Goal: Book appointment/travel/reservation

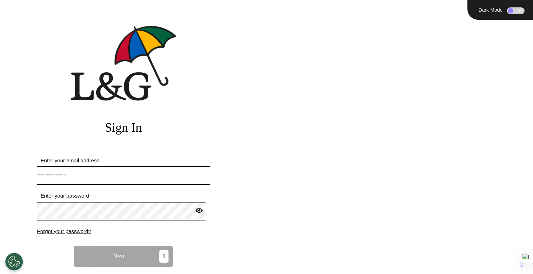
type input "**********"
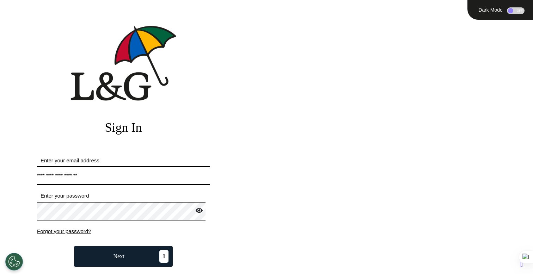
click at [108, 257] on button "Next" at bounding box center [123, 256] width 99 height 21
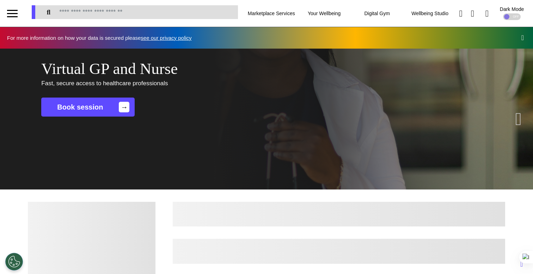
scroll to position [0, 266]
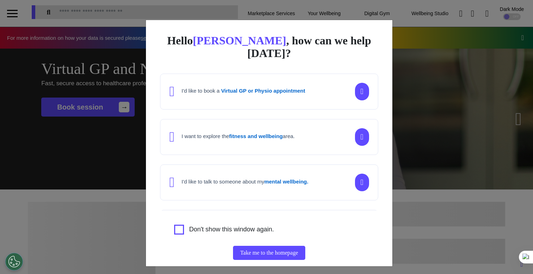
click at [77, 186] on div "Hello [PERSON_NAME] , how can we help [DATE]? I'd like to book a Virtual GP or …" at bounding box center [266, 137] width 533 height 274
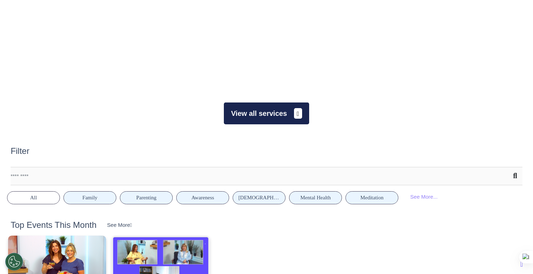
click at [285, 118] on button "View all services" at bounding box center [266, 114] width 85 height 22
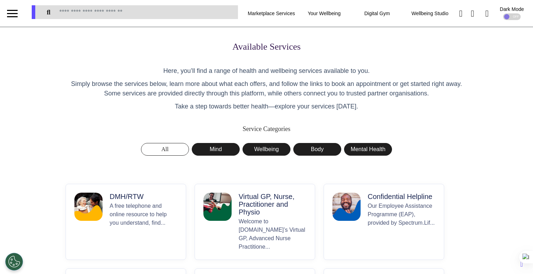
click at [121, 232] on p "A free telephone and online resource to help you understand, find..." at bounding box center [144, 226] width 68 height 49
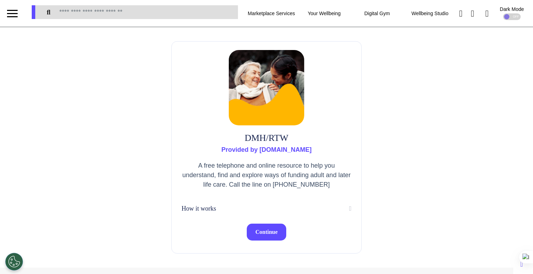
click at [274, 233] on span "Continue" at bounding box center [266, 232] width 22 height 6
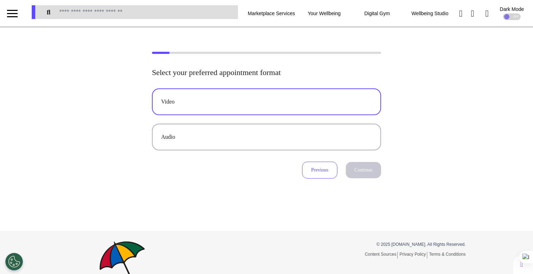
click at [304, 107] on button "Video" at bounding box center [266, 101] width 229 height 27
click at [356, 169] on button "Continue" at bounding box center [363, 170] width 35 height 16
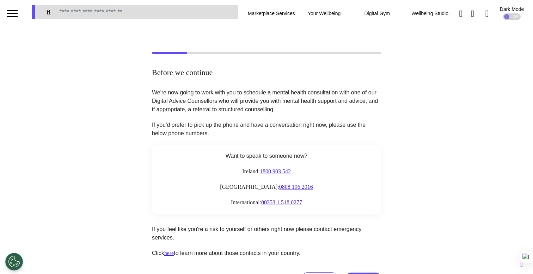
scroll to position [116, 0]
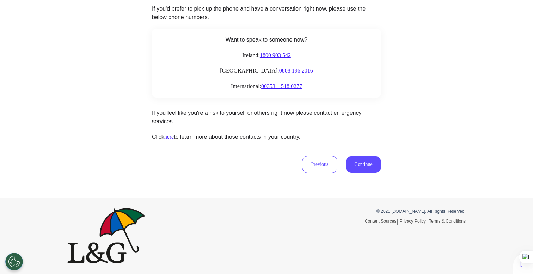
click at [359, 166] on button "Continue" at bounding box center [363, 165] width 35 height 16
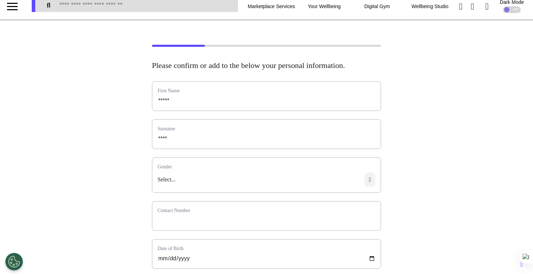
scroll to position [7, 0]
click at [277, 182] on div "Select..." at bounding box center [266, 182] width 228 height 20
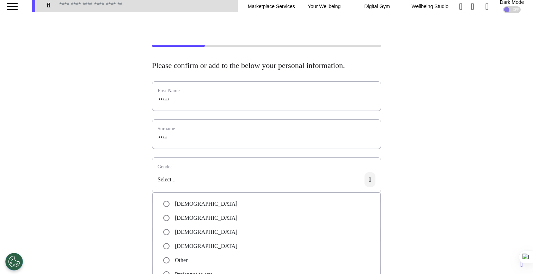
click at [248, 207] on ul "[DEMOGRAPHIC_DATA] [DEMOGRAPHIC_DATA] [DEMOGRAPHIC_DATA] [DEMOGRAPHIC_DATA] Oth…" at bounding box center [266, 247] width 228 height 108
click at [239, 208] on li "[DEMOGRAPHIC_DATA]" at bounding box center [266, 204] width 207 height 8
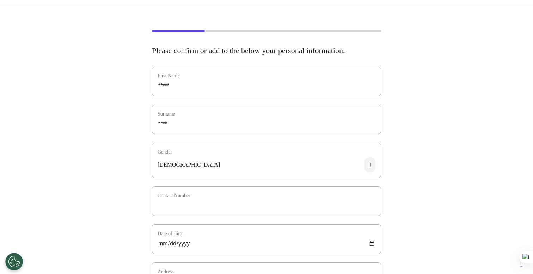
scroll to position [24, 0]
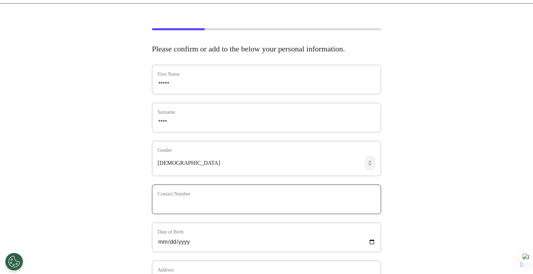
click at [197, 209] on input "phone" at bounding box center [267, 204] width 218 height 9
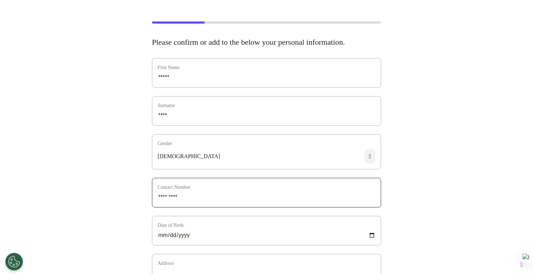
scroll to position [95, 0]
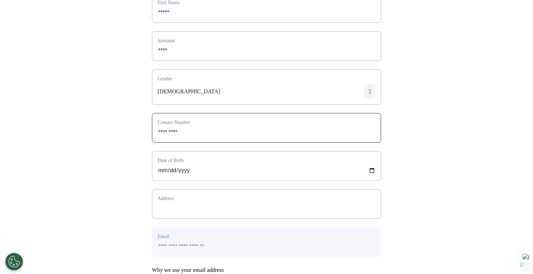
type input "*********"
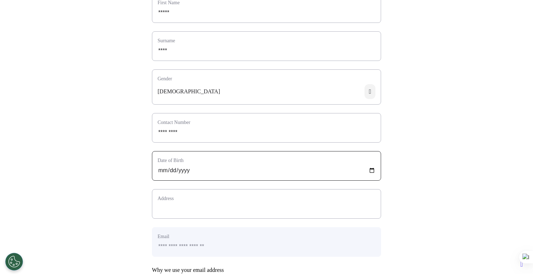
click at [160, 175] on input "date" at bounding box center [267, 170] width 218 height 9
type input "**********"
click at [172, 213] on input "text_area" at bounding box center [267, 208] width 218 height 9
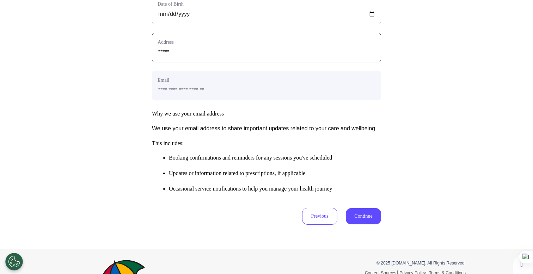
scroll to position [321, 0]
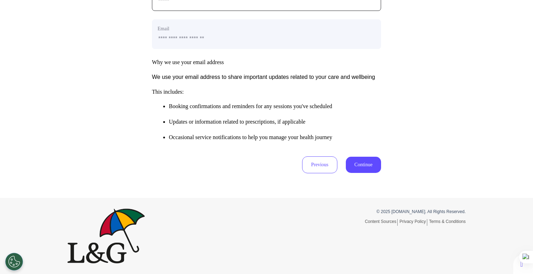
type input "*****"
click at [273, 118] on li "Updates or information related to prescriptions, if applicable" at bounding box center [275, 122] width 212 height 8
click at [354, 163] on button "Continue" at bounding box center [363, 165] width 35 height 16
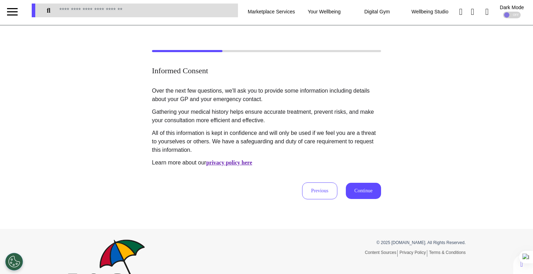
scroll to position [0, 0]
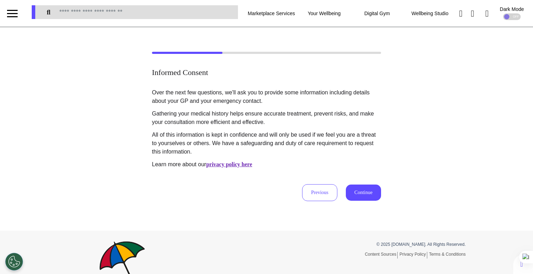
click at [348, 191] on button "Continue" at bounding box center [363, 193] width 35 height 16
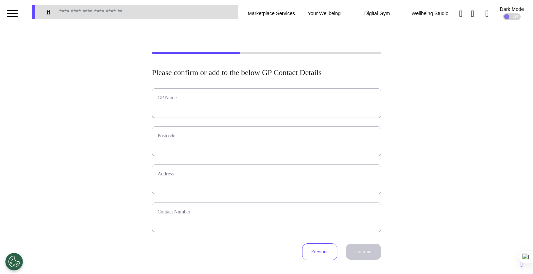
click at [299, 113] on div "GP Name" at bounding box center [266, 103] width 229 height 30
click at [300, 110] on input "text" at bounding box center [267, 107] width 218 height 9
type input "**********"
click at [264, 152] on div "Postcode" at bounding box center [266, 142] width 229 height 30
click at [264, 149] on input "text" at bounding box center [267, 145] width 218 height 9
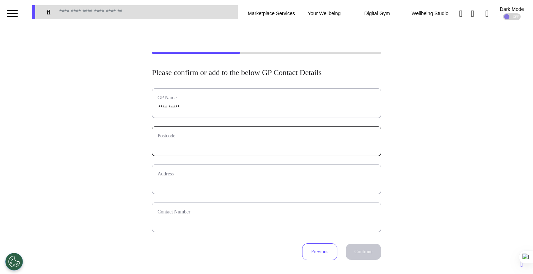
type input "*"
select select
type input "**"
select select
type input "***"
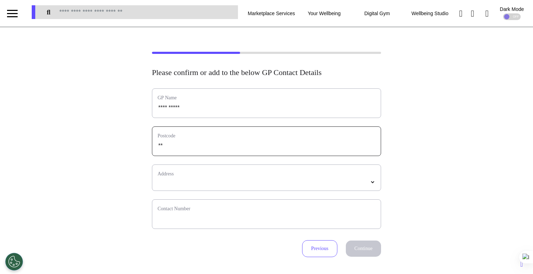
select select
type input "****"
select select
type input "*****"
select select
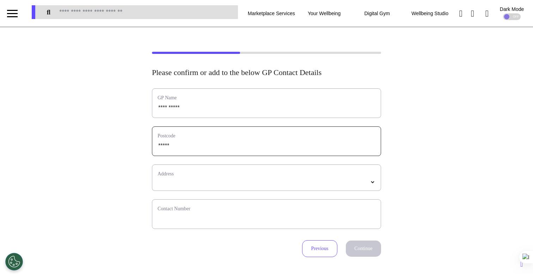
type input "*****"
click at [312, 181] on select "*****" at bounding box center [267, 182] width 218 height 6
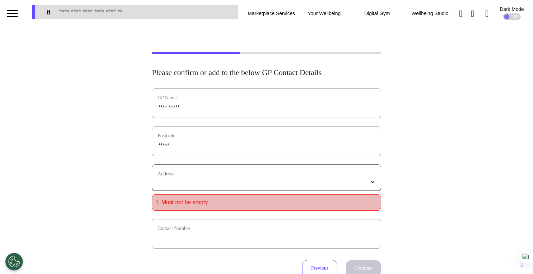
select select
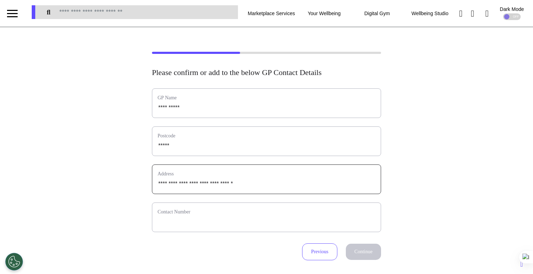
click at [270, 215] on label "Contact Number" at bounding box center [267, 211] width 218 height 7
click at [270, 218] on input "phone" at bounding box center [267, 222] width 218 height 9
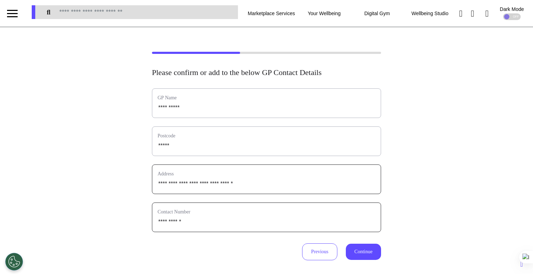
type input "**********"
click at [368, 256] on button "Continue" at bounding box center [363, 252] width 35 height 16
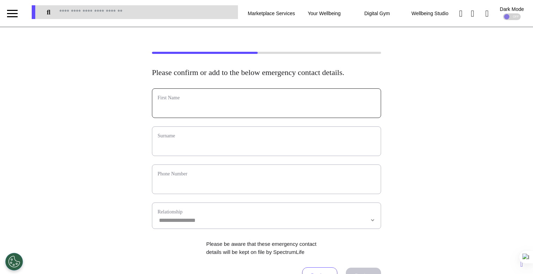
click at [218, 112] on input "text" at bounding box center [267, 107] width 218 height 9
type input "*****"
type input "****"
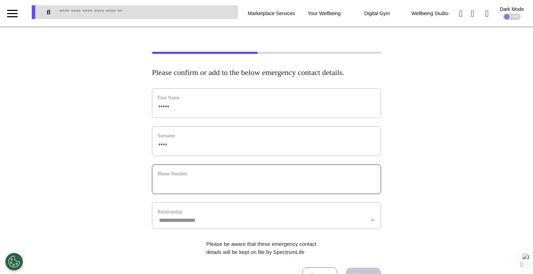
type input "**********"
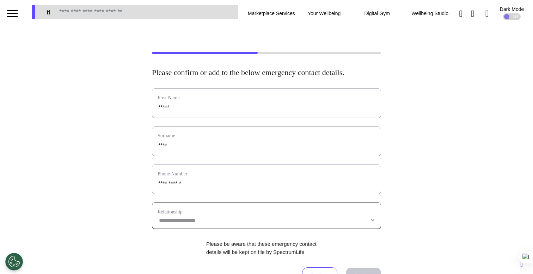
click at [204, 224] on select "**********" at bounding box center [267, 221] width 218 height 6
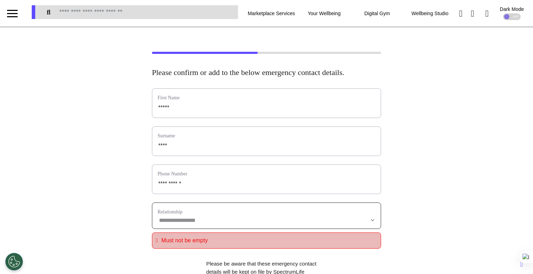
select select "**********"
click at [158, 224] on select "**********" at bounding box center [267, 221] width 218 height 6
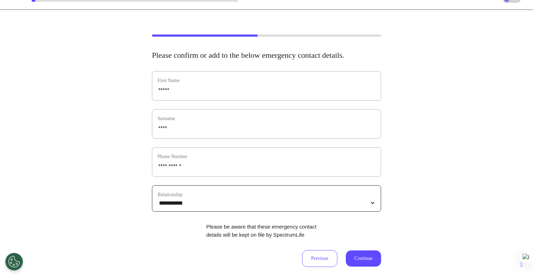
scroll to position [120, 0]
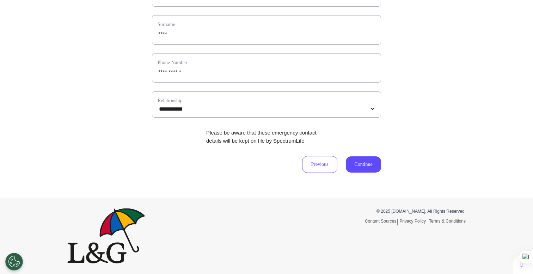
click at [361, 161] on button "Continue" at bounding box center [363, 165] width 35 height 16
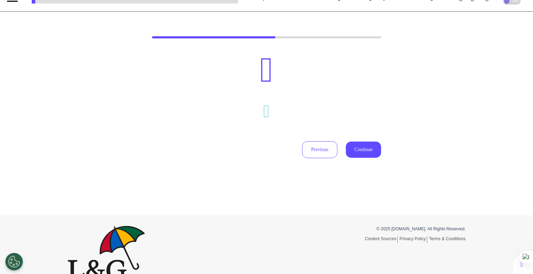
scroll to position [0, 0]
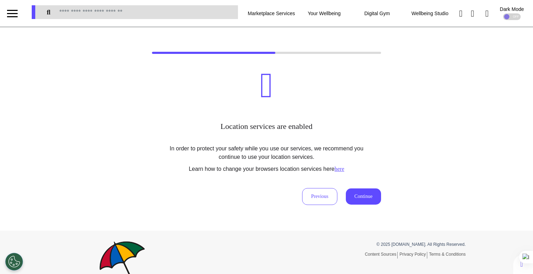
click at [361, 196] on button "Continue" at bounding box center [363, 197] width 35 height 16
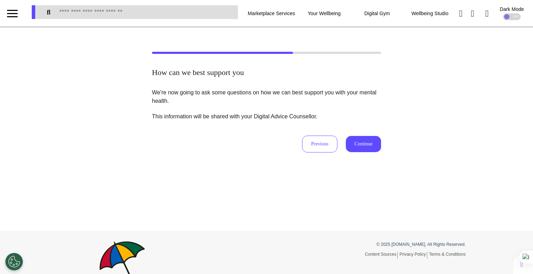
click at [359, 145] on button "Continue" at bounding box center [363, 144] width 35 height 16
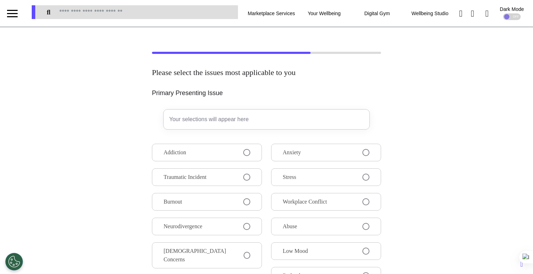
click at [225, 158] on button "Addiction" at bounding box center [207, 153] width 110 height 18
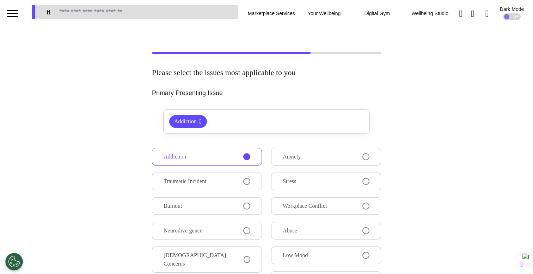
click at [306, 157] on button "Anxiety" at bounding box center [326, 157] width 110 height 18
click at [227, 182] on button "Traumatic Incident" at bounding box center [207, 182] width 110 height 18
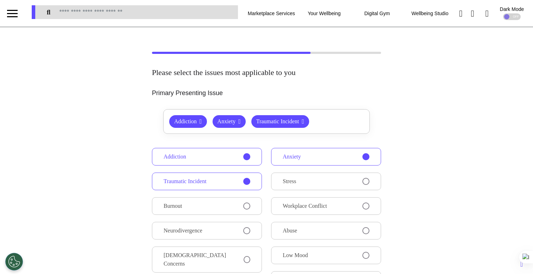
click at [337, 186] on button "Stress" at bounding box center [326, 182] width 110 height 18
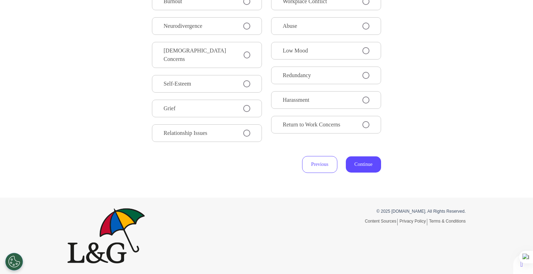
scroll to position [219, 0]
click at [354, 167] on button "Continue" at bounding box center [363, 165] width 35 height 16
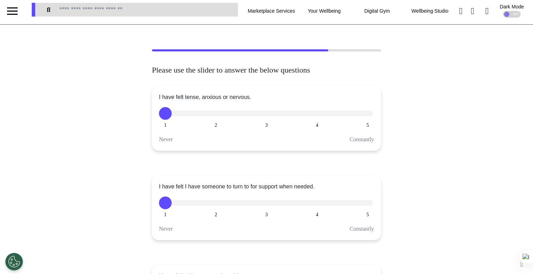
scroll to position [0, 0]
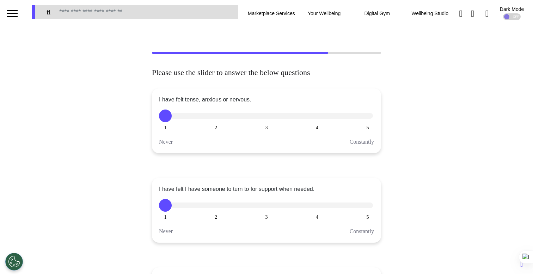
click at [210, 205] on button "2" at bounding box center [216, 205] width 13 height 13
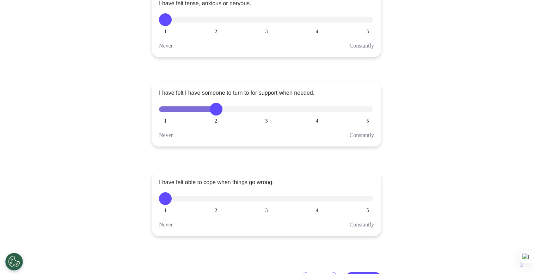
click at [266, 199] on button "3" at bounding box center [266, 199] width 13 height 13
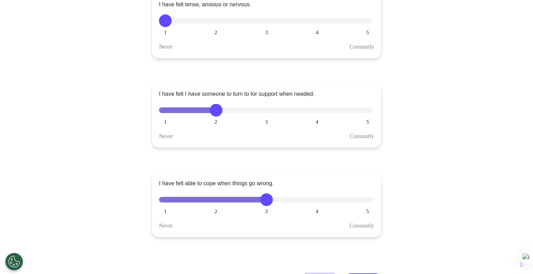
scroll to position [95, 0]
click at [315, 24] on button "4" at bounding box center [317, 21] width 13 height 13
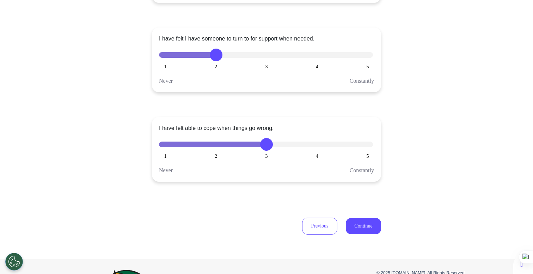
scroll to position [212, 0]
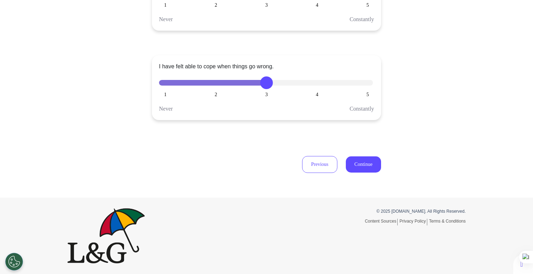
click at [361, 163] on button "Continue" at bounding box center [363, 165] width 35 height 16
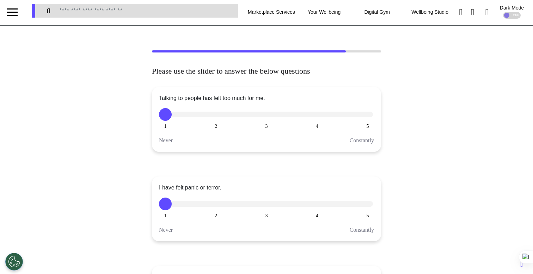
scroll to position [0, 0]
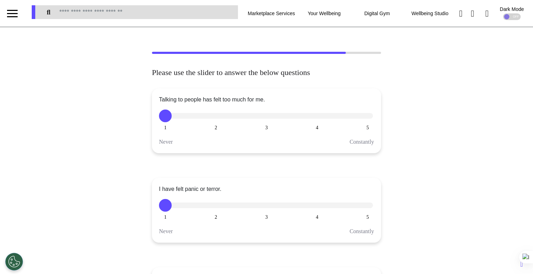
click at [318, 118] on button "4" at bounding box center [317, 116] width 13 height 13
click at [262, 207] on button "3" at bounding box center [266, 205] width 13 height 13
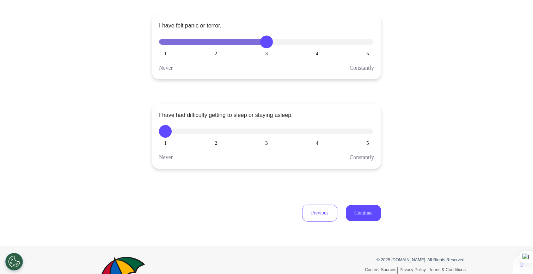
scroll to position [212, 0]
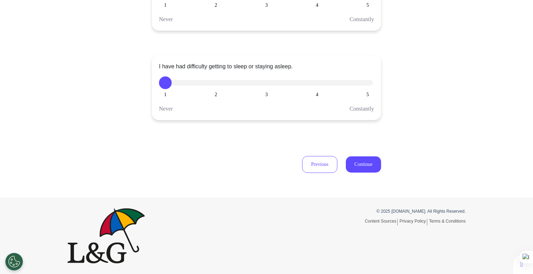
click at [349, 166] on button "Continue" at bounding box center [363, 165] width 35 height 16
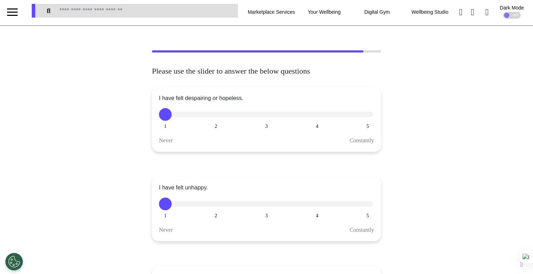
scroll to position [0, 0]
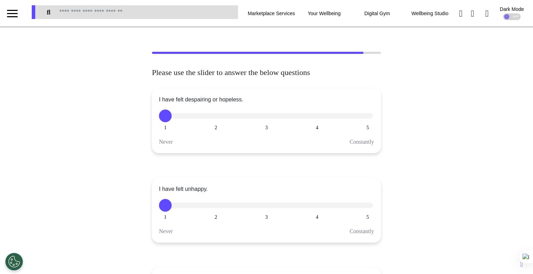
click at [264, 123] on div "I have felt despairing or hopeless. 1 2 3 4 5 Never Constantly" at bounding box center [266, 120] width 229 height 65
click at [214, 206] on button "2" at bounding box center [216, 205] width 13 height 13
click at [318, 116] on button "4" at bounding box center [317, 116] width 13 height 13
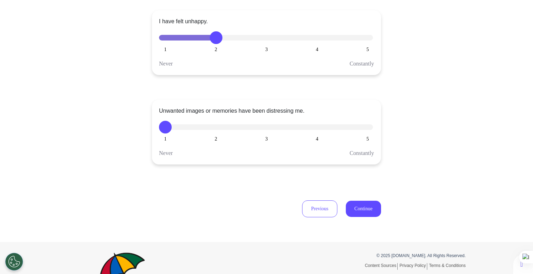
scroll to position [212, 0]
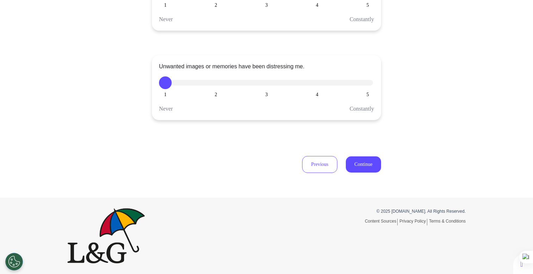
click at [265, 88] on button "3" at bounding box center [266, 83] width 13 height 13
click at [367, 173] on div "Previous Continue" at bounding box center [266, 164] width 229 height 17
click at [366, 168] on button "Continue" at bounding box center [363, 165] width 35 height 16
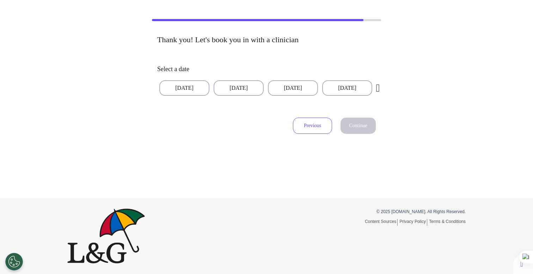
scroll to position [33, 0]
click at [228, 90] on button "[DATE]" at bounding box center [239, 88] width 50 height 16
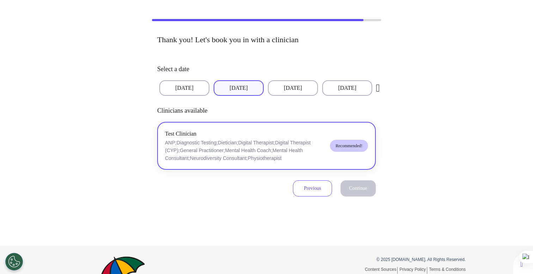
click at [265, 146] on p "ANP;Diagnostic Testing;Dietician;Digital Therapist;Digital Therapist (CYP);Gene…" at bounding box center [244, 150] width 159 height 23
drag, startPoint x: 350, startPoint y: 193, endPoint x: 342, endPoint y: 190, distance: 8.5
click at [350, 193] on button "Continue" at bounding box center [358, 189] width 35 height 16
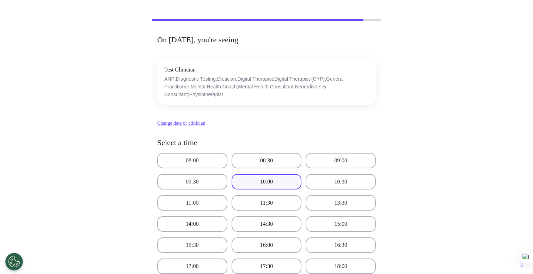
click at [273, 182] on button "10:00" at bounding box center [267, 182] width 70 height 16
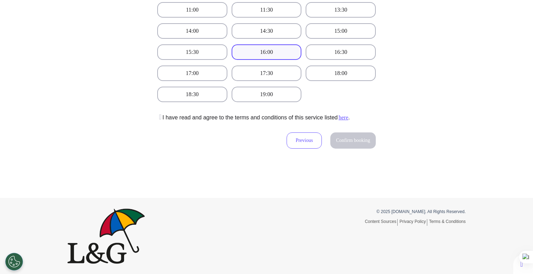
scroll to position [226, 0]
click at [160, 116] on icon at bounding box center [159, 116] width 4 height 7
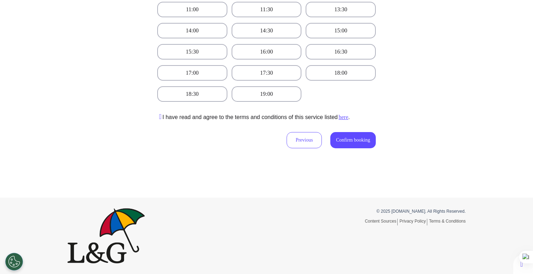
click at [350, 139] on span "Confirm booking" at bounding box center [353, 140] width 34 height 5
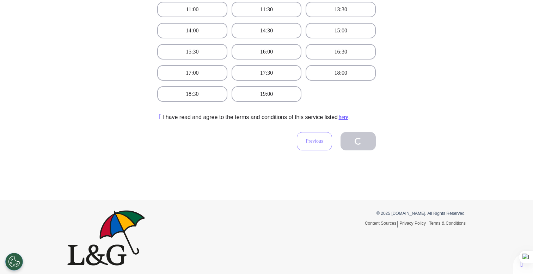
scroll to position [160, 0]
